Goal: Consume media (video, audio): Consume media (video, audio)

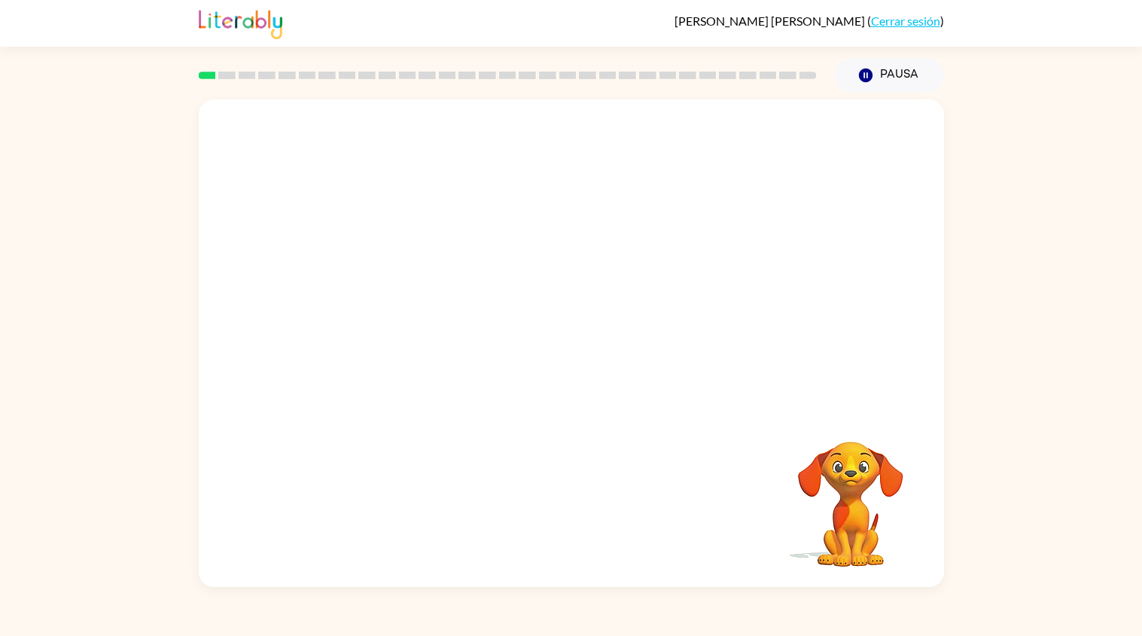
click at [1020, 233] on div "Tu navegador debe admitir la reproducción de archivos .mp4 para usar Literably.…" at bounding box center [571, 340] width 1142 height 494
click at [566, 341] on icon "button" at bounding box center [571, 350] width 26 height 26
click at [549, 535] on div "Tu navegador debe admitir la reproducción de archivos .mp4 para usar Literably.…" at bounding box center [572, 342] width 746 height 487
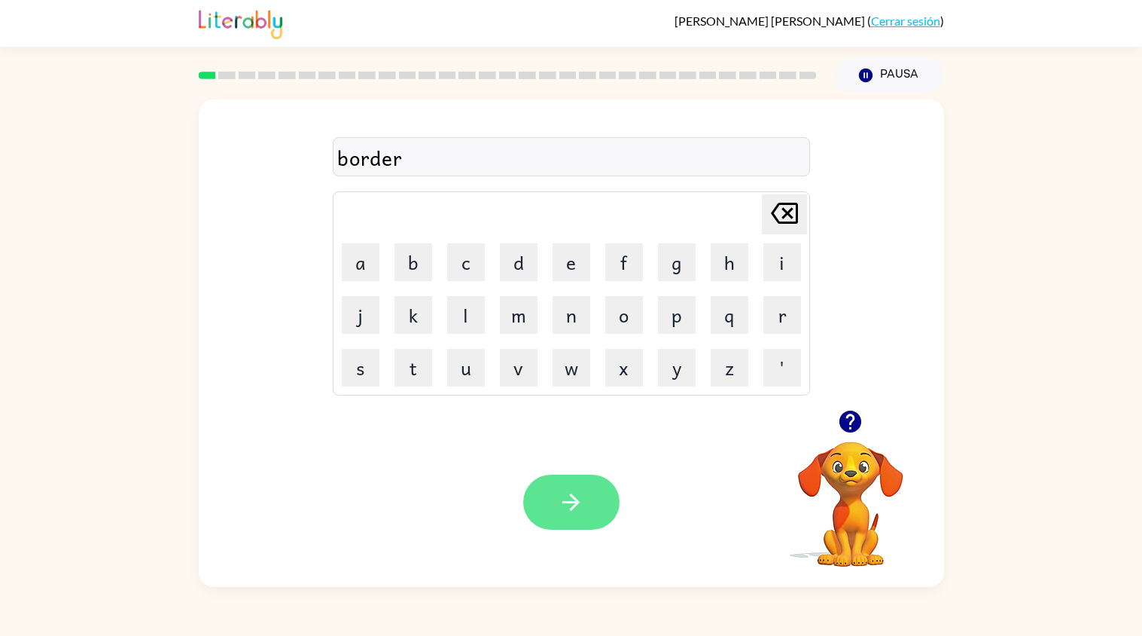
click at [575, 495] on icon "button" at bounding box center [571, 502] width 26 height 26
click at [468, 163] on div "co" at bounding box center [571, 158] width 468 height 32
click at [828, 487] on video "Tu navegador debe admitir la reproducción de archivos .mp4 para usar Literably.…" at bounding box center [851, 493] width 151 height 151
click at [849, 427] on icon "button" at bounding box center [851, 421] width 22 height 22
click at [843, 422] on icon "button" at bounding box center [851, 421] width 22 height 22
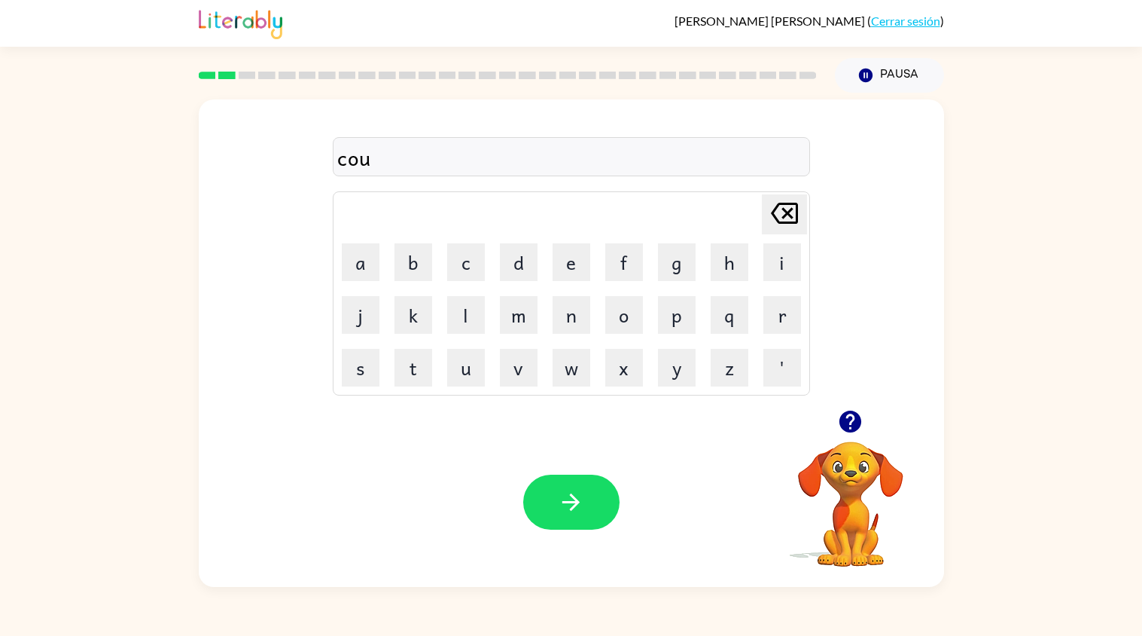
click at [856, 438] on button "button" at bounding box center [850, 421] width 38 height 38
click at [857, 434] on icon "button" at bounding box center [850, 421] width 26 height 26
click at [843, 416] on icon "button" at bounding box center [851, 421] width 22 height 22
click at [868, 444] on video "Tu navegador debe admitir la reproducción de archivos .mp4 para usar Literably.…" at bounding box center [851, 493] width 151 height 151
click at [843, 427] on icon "button" at bounding box center [851, 421] width 22 height 22
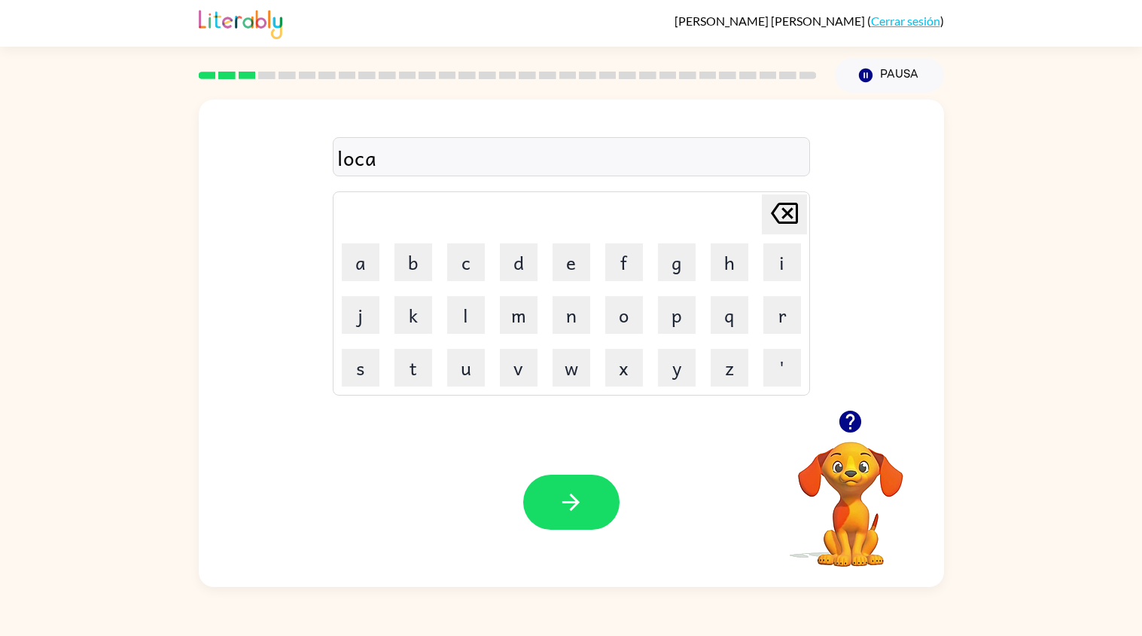
click at [816, 447] on video "Tu navegador debe admitir la reproducción de archivos .mp4 para usar Literably.…" at bounding box center [851, 493] width 151 height 151
click at [854, 523] on video "Tu navegador debe admitir la reproducción de archivos .mp4 para usar Literably.…" at bounding box center [851, 493] width 151 height 151
click at [852, 436] on button "button" at bounding box center [850, 421] width 38 height 38
click at [844, 429] on icon "button" at bounding box center [851, 421] width 22 height 22
click at [383, 163] on div "lo" at bounding box center [571, 158] width 468 height 32
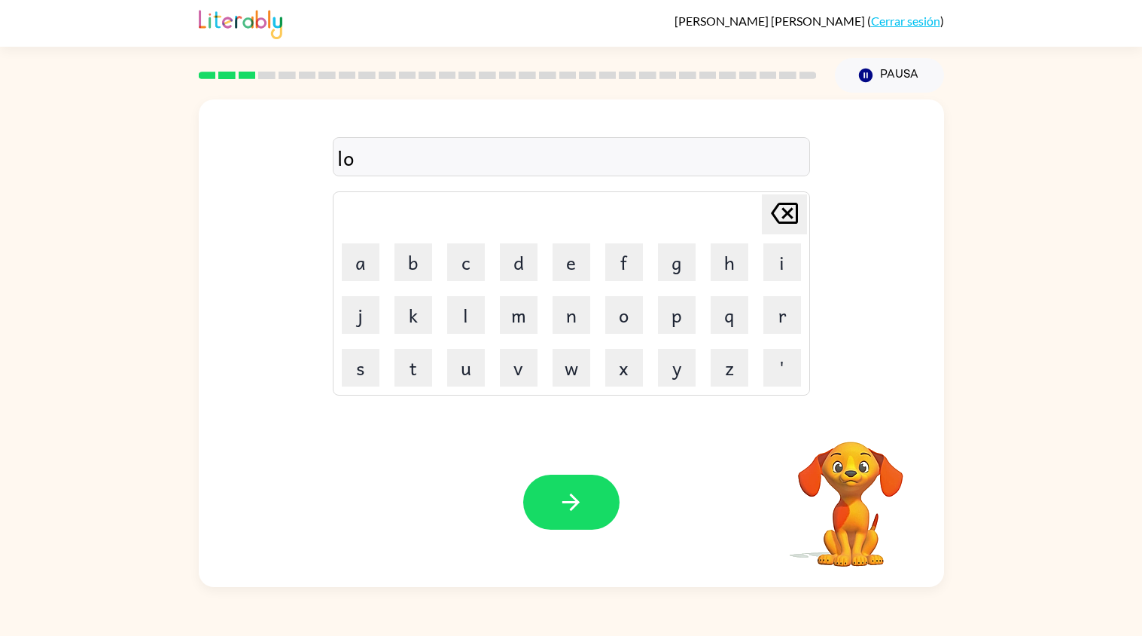
click at [425, 136] on div "lo Delete Delete last character input a b c d e f g h i j k l m n o p q r s t u…" at bounding box center [571, 254] width 477 height 281
click at [444, 169] on div "lo" at bounding box center [571, 158] width 468 height 32
click at [844, 429] on icon "button" at bounding box center [851, 421] width 22 height 22
click at [850, 432] on icon "button" at bounding box center [851, 421] width 22 height 22
click at [849, 416] on icon "button" at bounding box center [851, 421] width 22 height 22
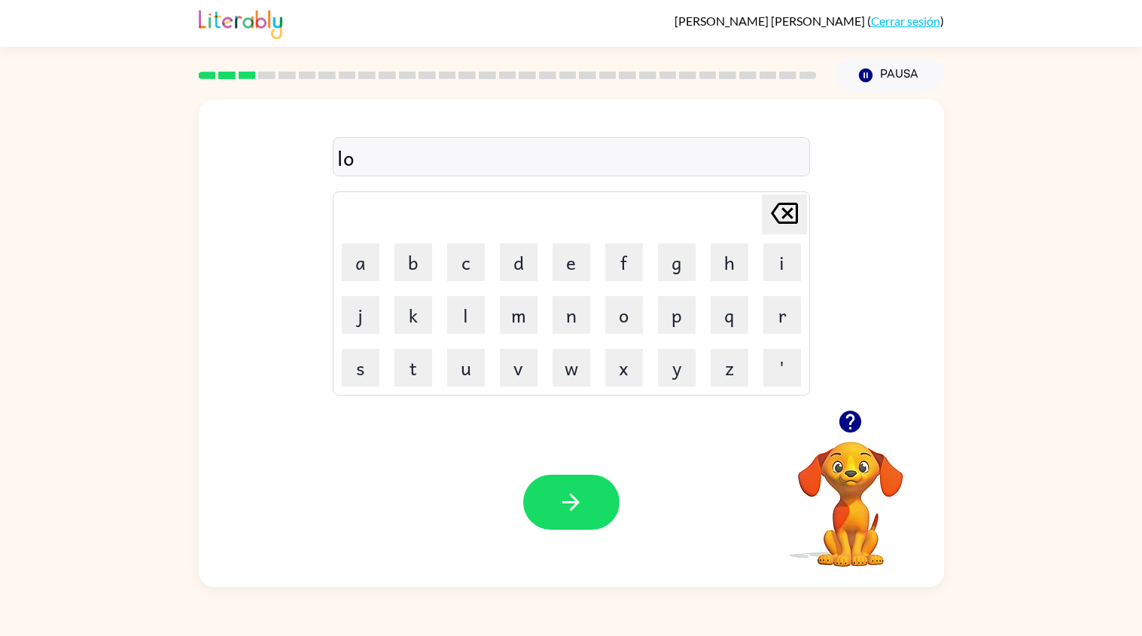
click at [859, 425] on icon "button" at bounding box center [851, 421] width 22 height 22
click at [869, 72] on icon "button" at bounding box center [866, 76] width 14 height 14
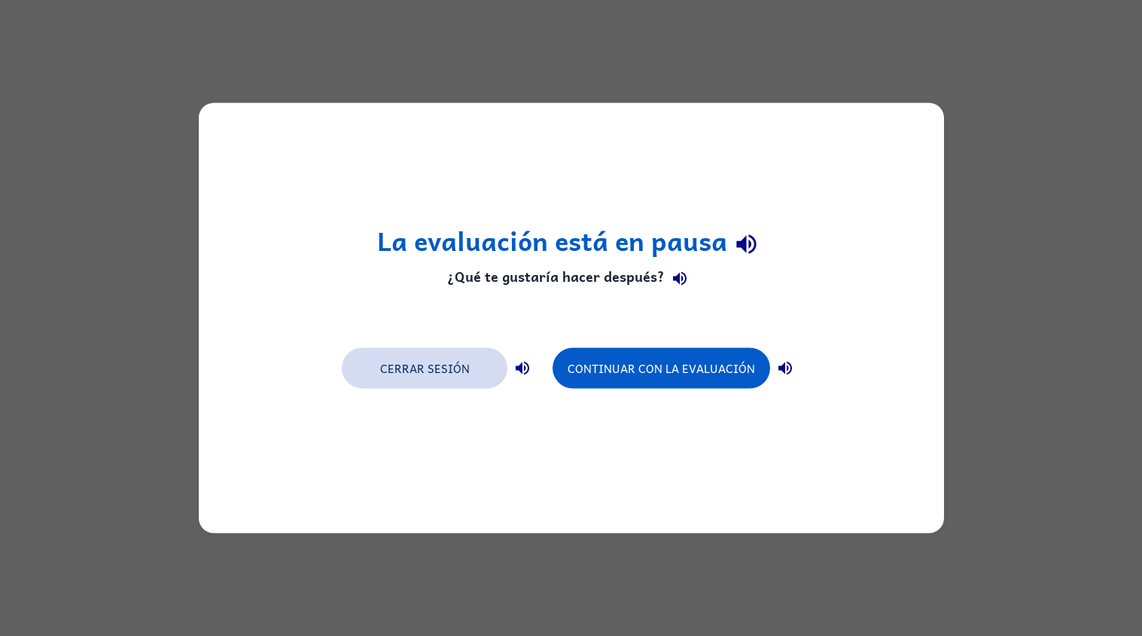
click at [476, 374] on button "Cerrar sesión" at bounding box center [425, 368] width 166 height 41
